Goal: Task Accomplishment & Management: Use online tool/utility

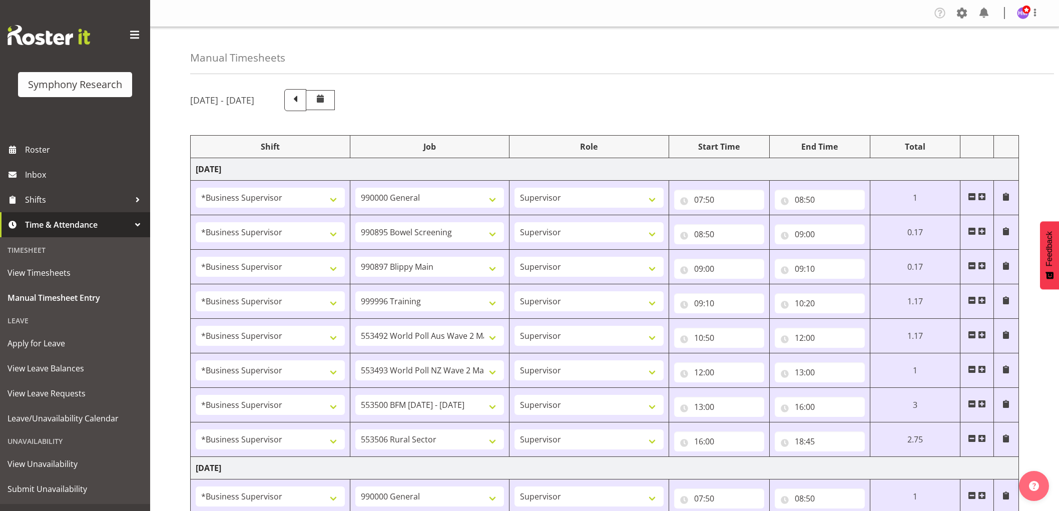
select select "1607"
select select "743"
select select "1607"
select select "10632"
select select "1607"
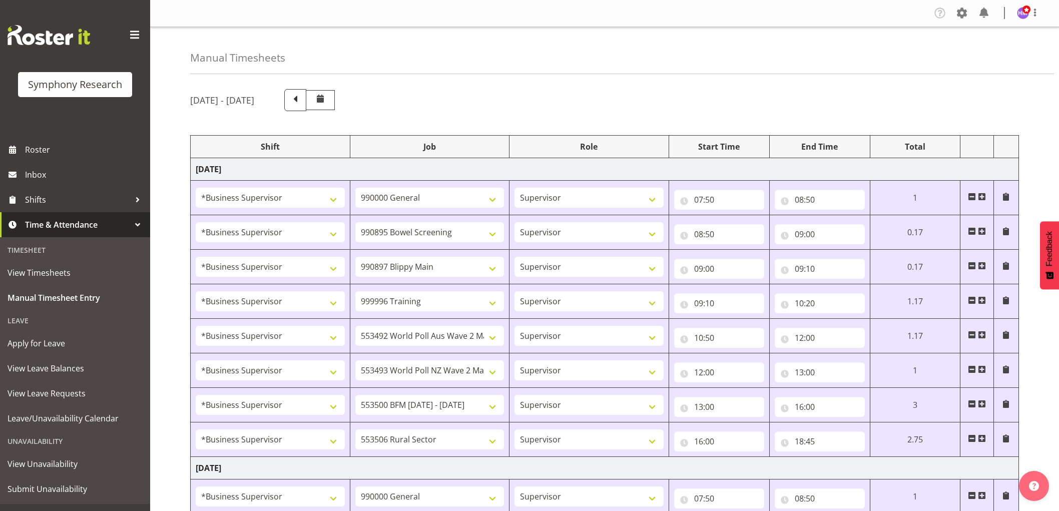
select select "10631"
select select "1607"
select select "757"
select select "1607"
select select "10499"
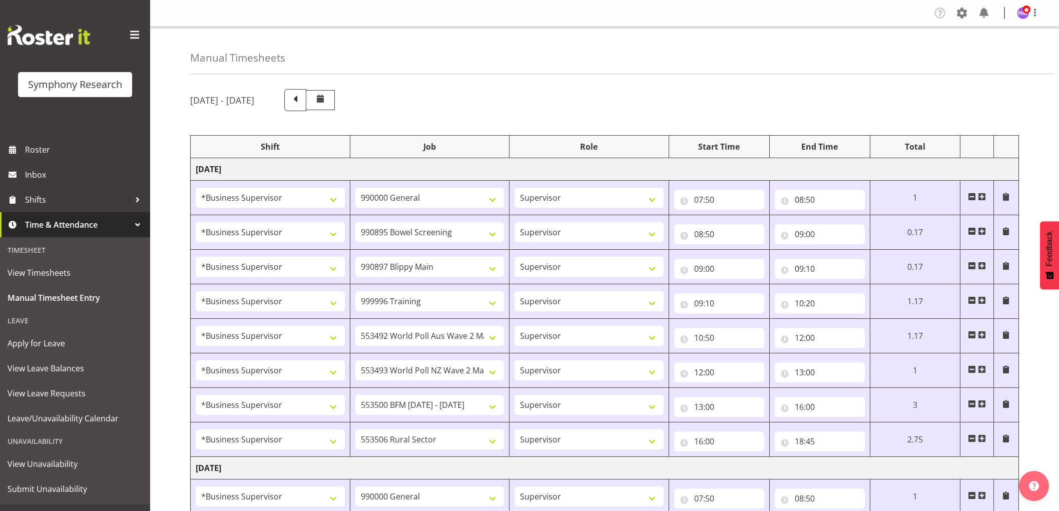
select select "1607"
select select "10527"
select select "1607"
select select "10242"
select select "1607"
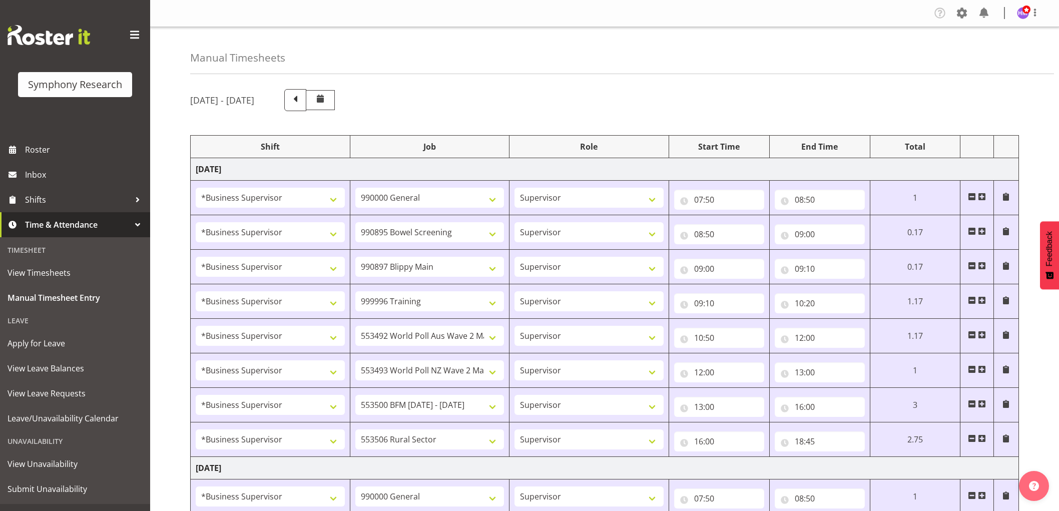
select select "10587"
select select "1607"
select select "743"
select select "1607"
select select "10631"
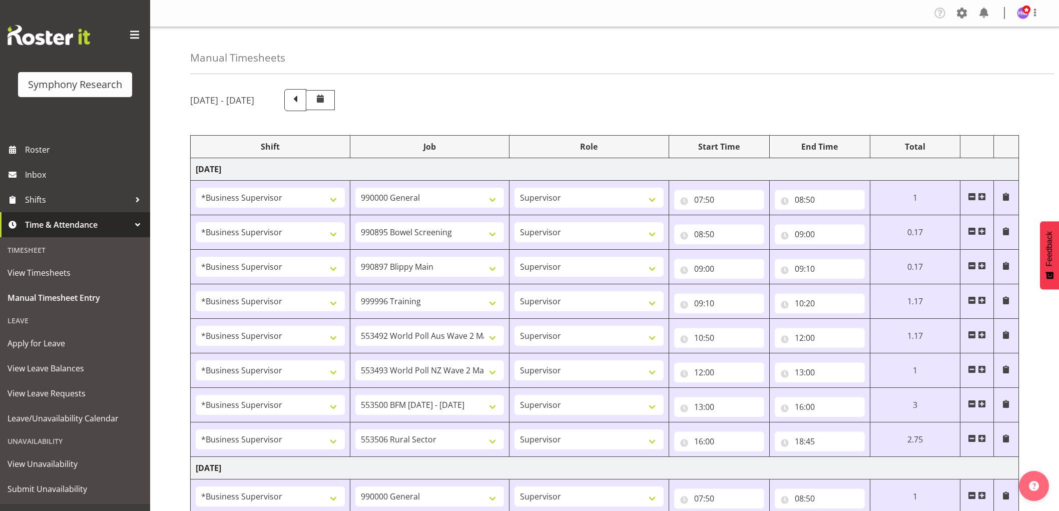
select select "1607"
select select "10633"
select select "1607"
select select "10585"
select select "1607"
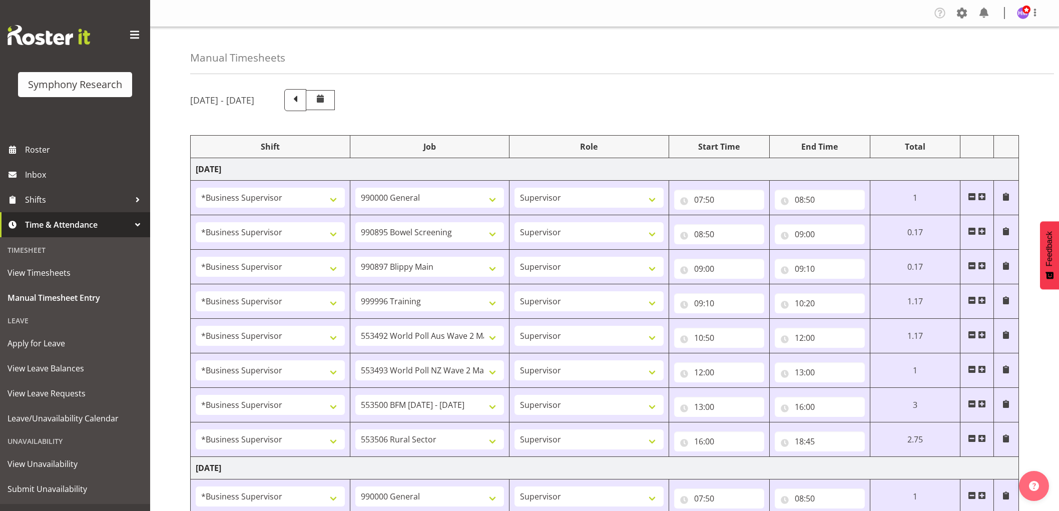
select select "10499"
select select "1607"
select select "10527"
select select "1607"
select select "10485"
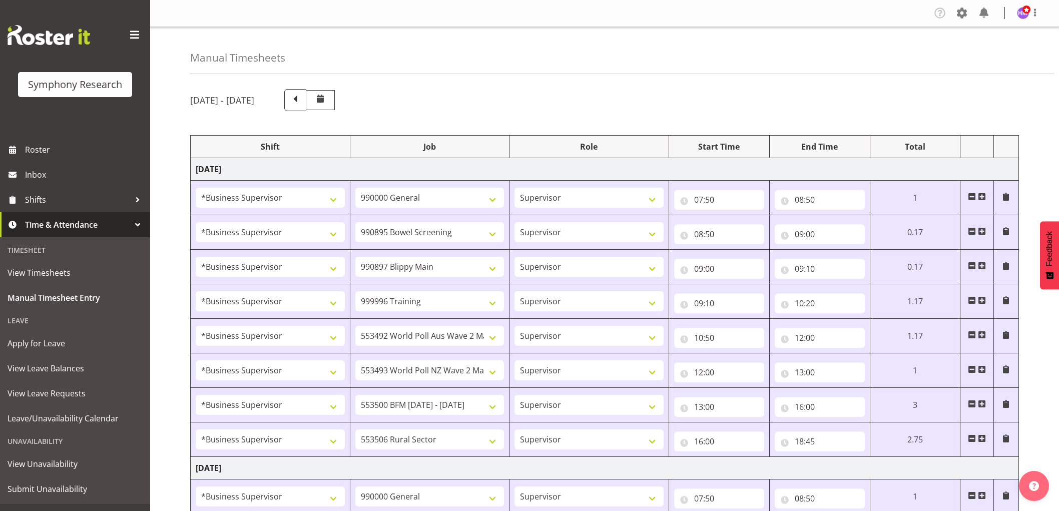
select select "1607"
select select "10632"
select select "1607"
select select "10242"
select select "1607"
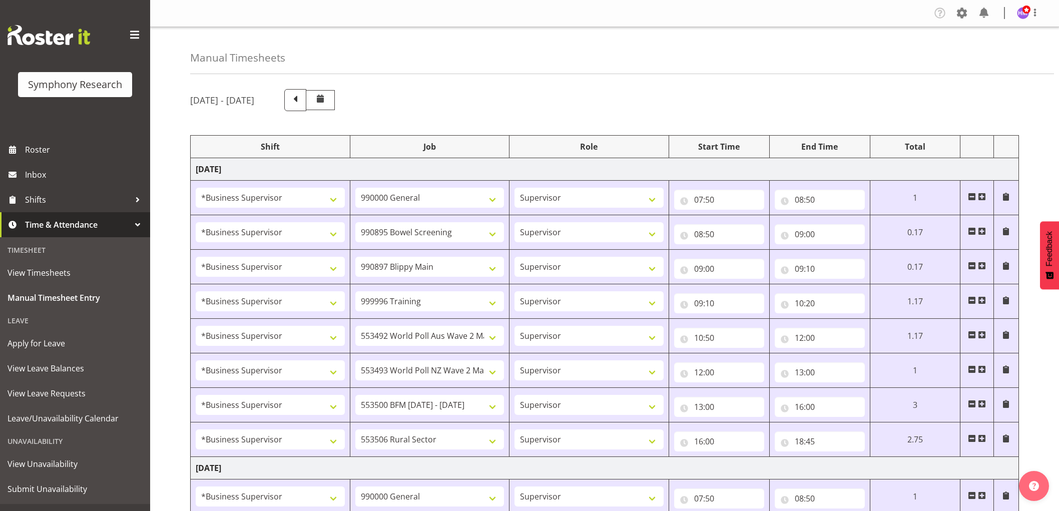
select select "10587"
select select "1607"
select select "10527"
select select "1607"
select select "10587"
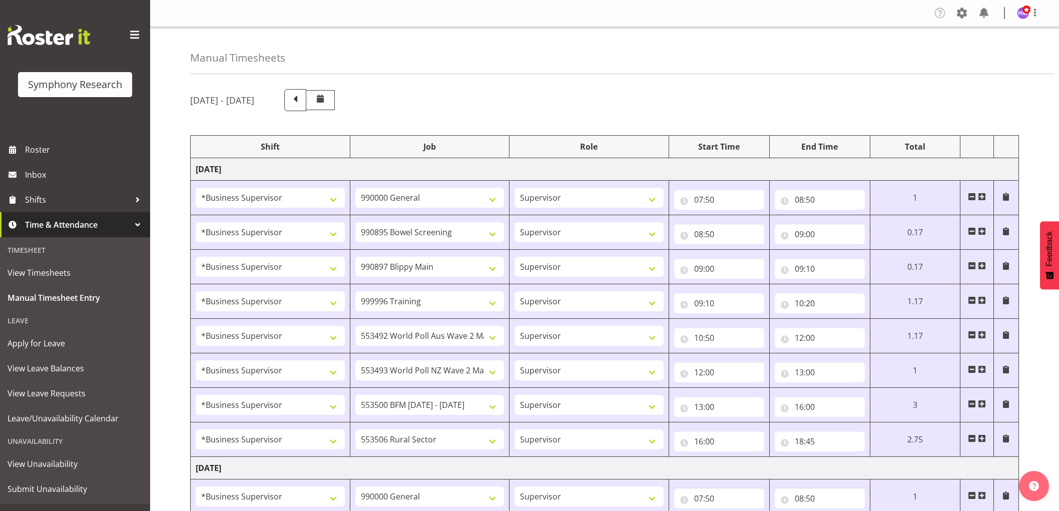
select select "1607"
select select "10499"
select select "1607"
select select "10527"
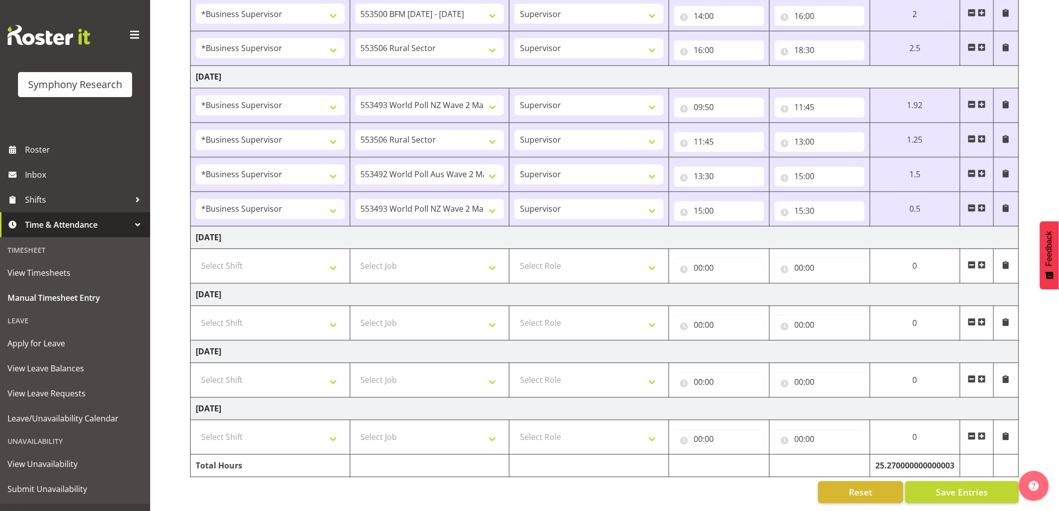
scroll to position [769, 0]
click at [941, 486] on span "Save Entries" at bounding box center [962, 492] width 52 height 13
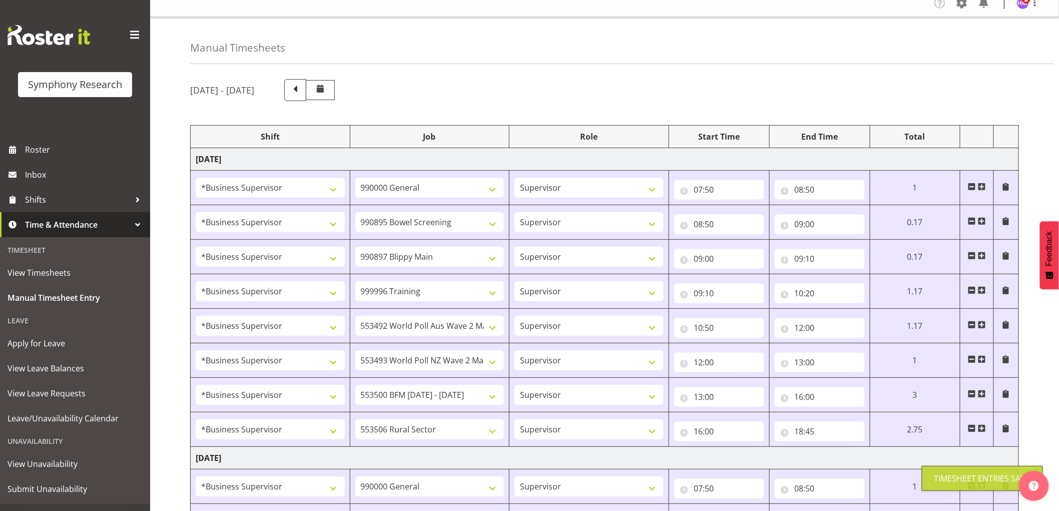
scroll to position [0, 0]
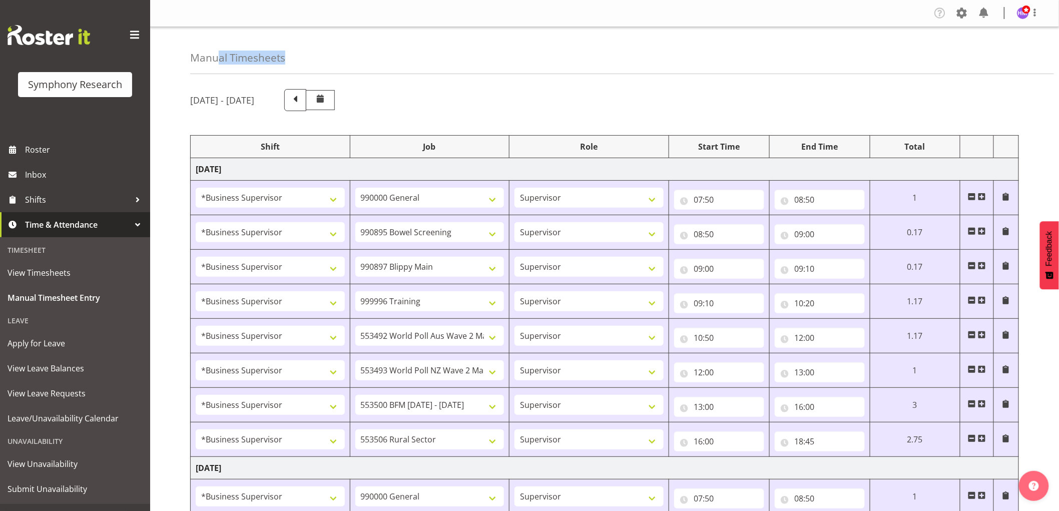
drag, startPoint x: 309, startPoint y: 49, endPoint x: 216, endPoint y: 58, distance: 93.6
click at [216, 57] on div "Manual Timesheets" at bounding box center [622, 50] width 864 height 47
click at [216, 58] on h4 "Manual Timesheets" at bounding box center [237, 58] width 95 height 12
drag, startPoint x: 262, startPoint y: 58, endPoint x: 422, endPoint y: 52, distance: 159.8
click at [421, 52] on div "Manual Timesheets" at bounding box center [622, 50] width 864 height 47
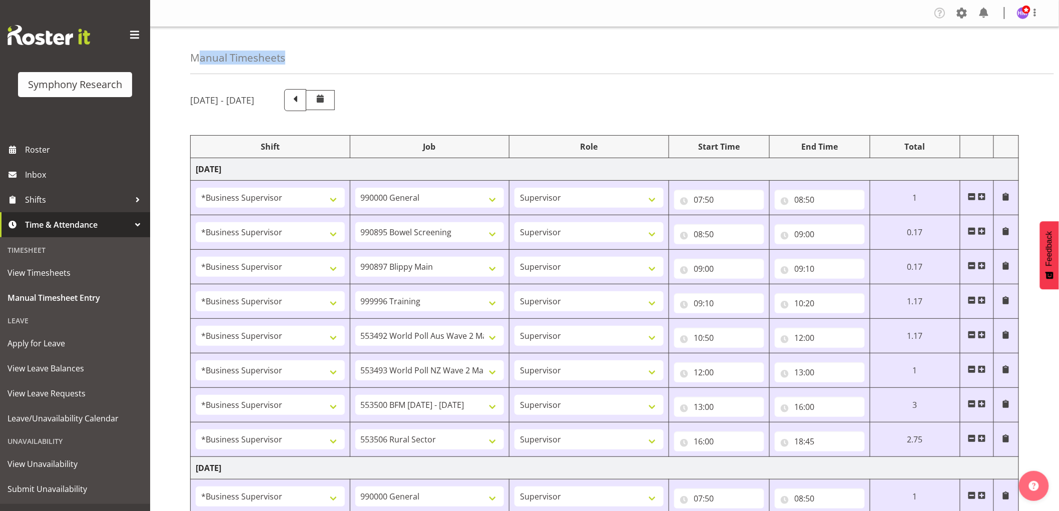
click at [422, 52] on div "Manual Timesheets" at bounding box center [622, 50] width 864 height 47
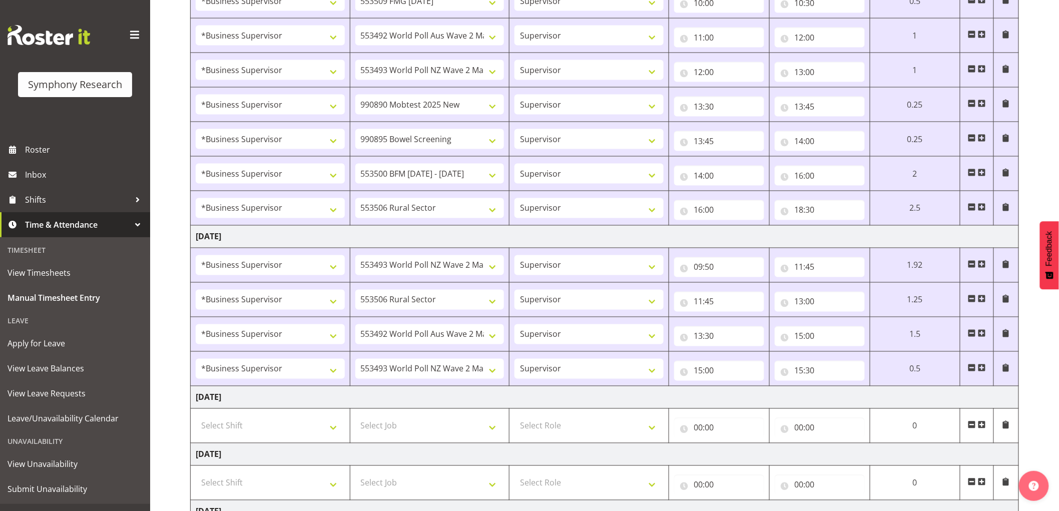
scroll to position [723, 0]
